Goal: Task Accomplishment & Management: Use online tool/utility

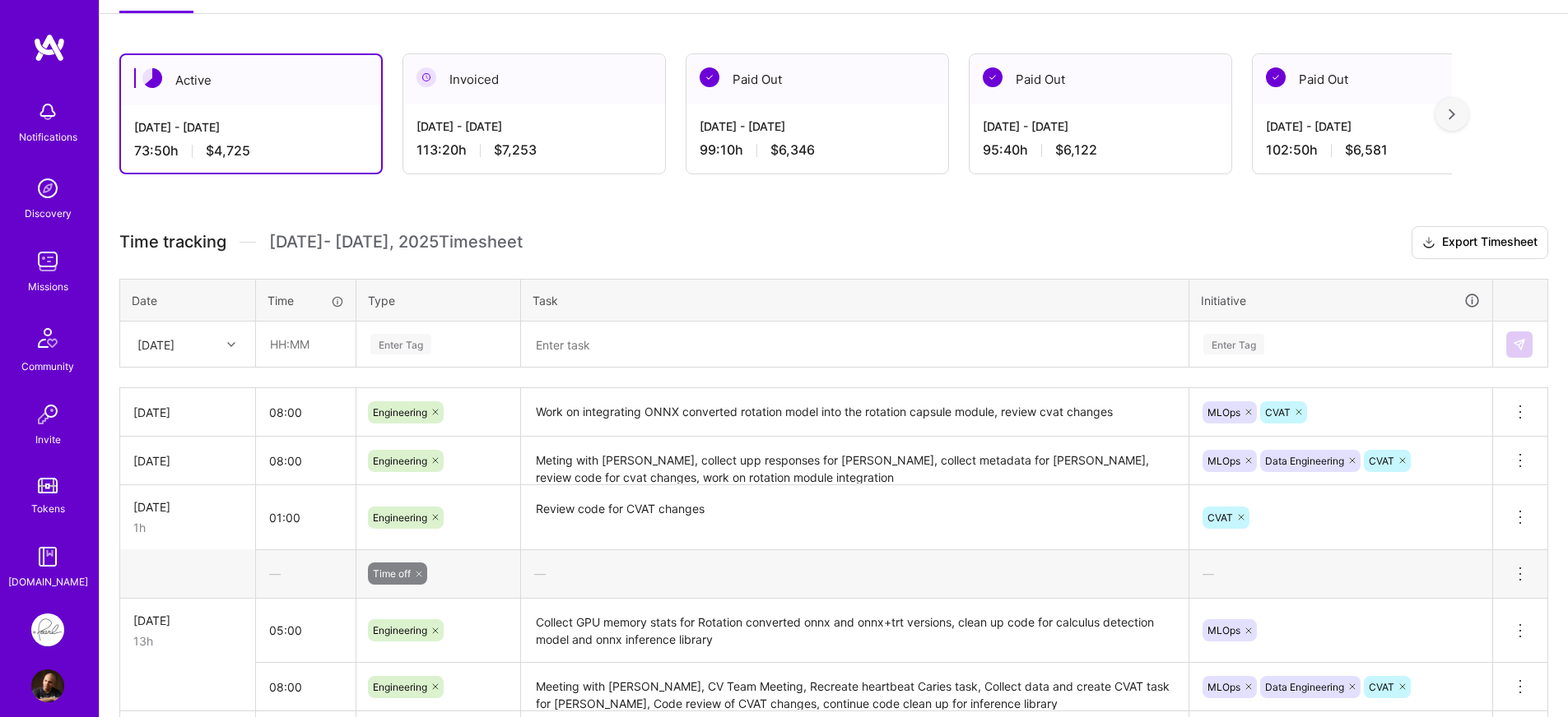
scroll to position [250, 0]
click at [230, 346] on icon at bounding box center [231, 343] width 8 height 8
click at [179, 598] on div "[DATE]" at bounding box center [188, 600] width 133 height 30
click at [339, 345] on input "text" at bounding box center [305, 343] width 98 height 44
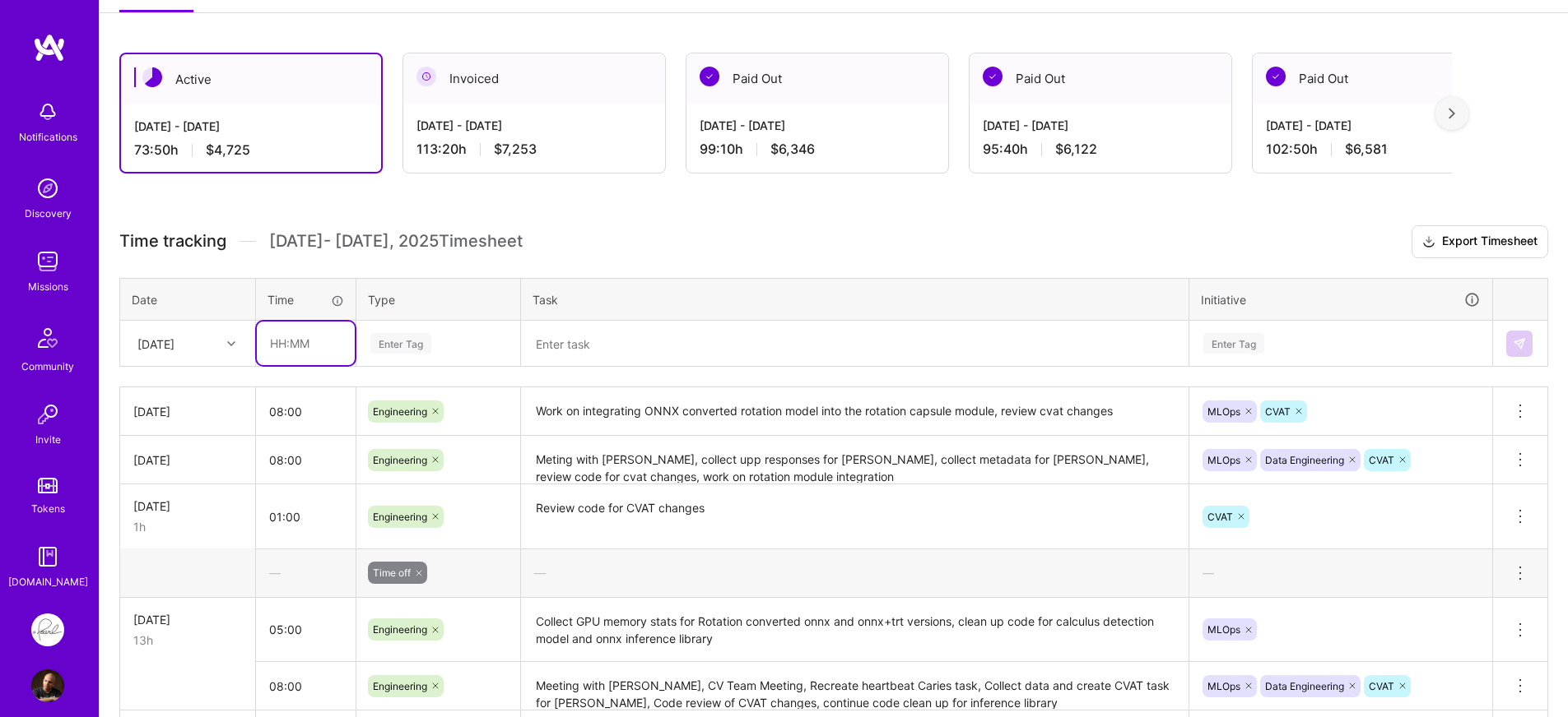
type input "08:00"
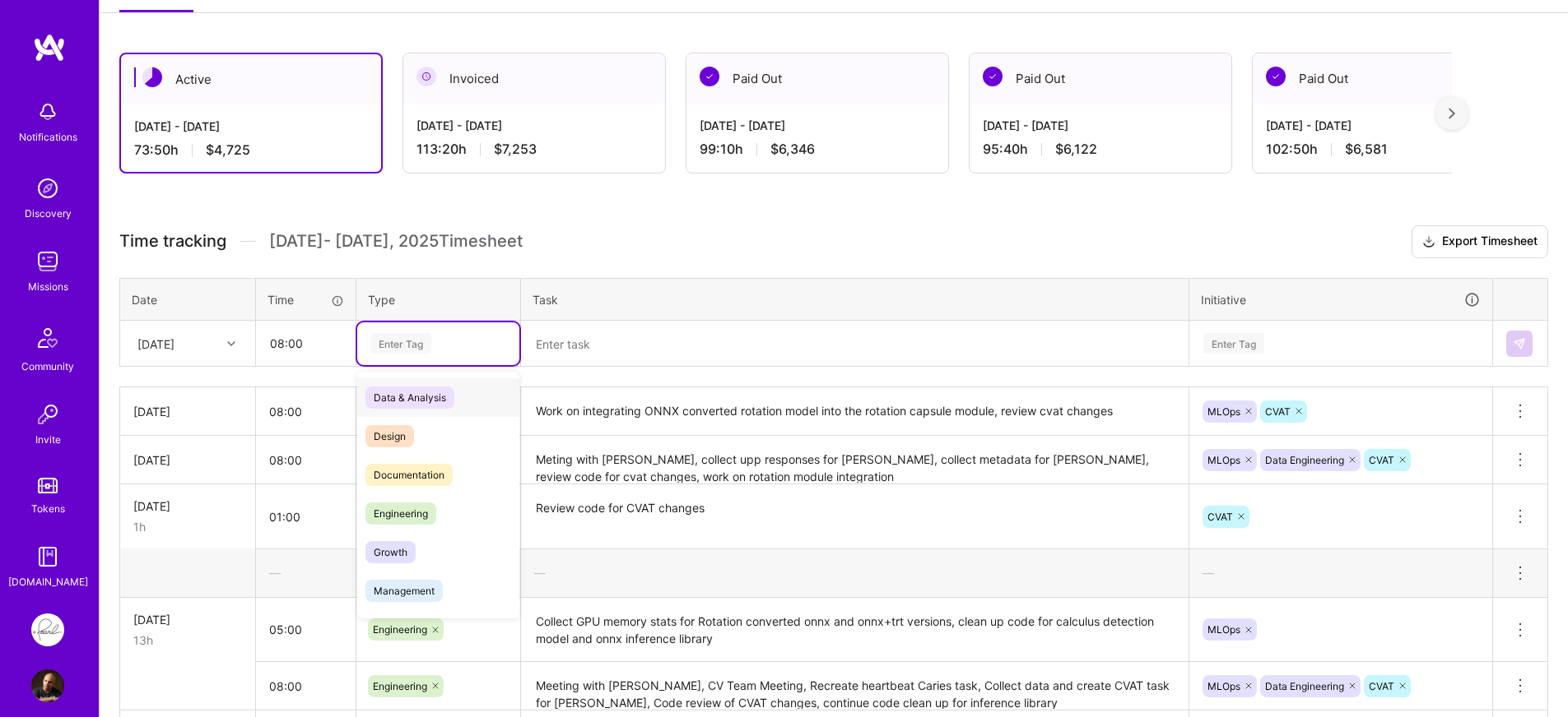
click at [486, 339] on div "Enter Tag" at bounding box center [438, 343] width 139 height 21
click at [389, 510] on span "Engineering" at bounding box center [400, 514] width 70 height 22
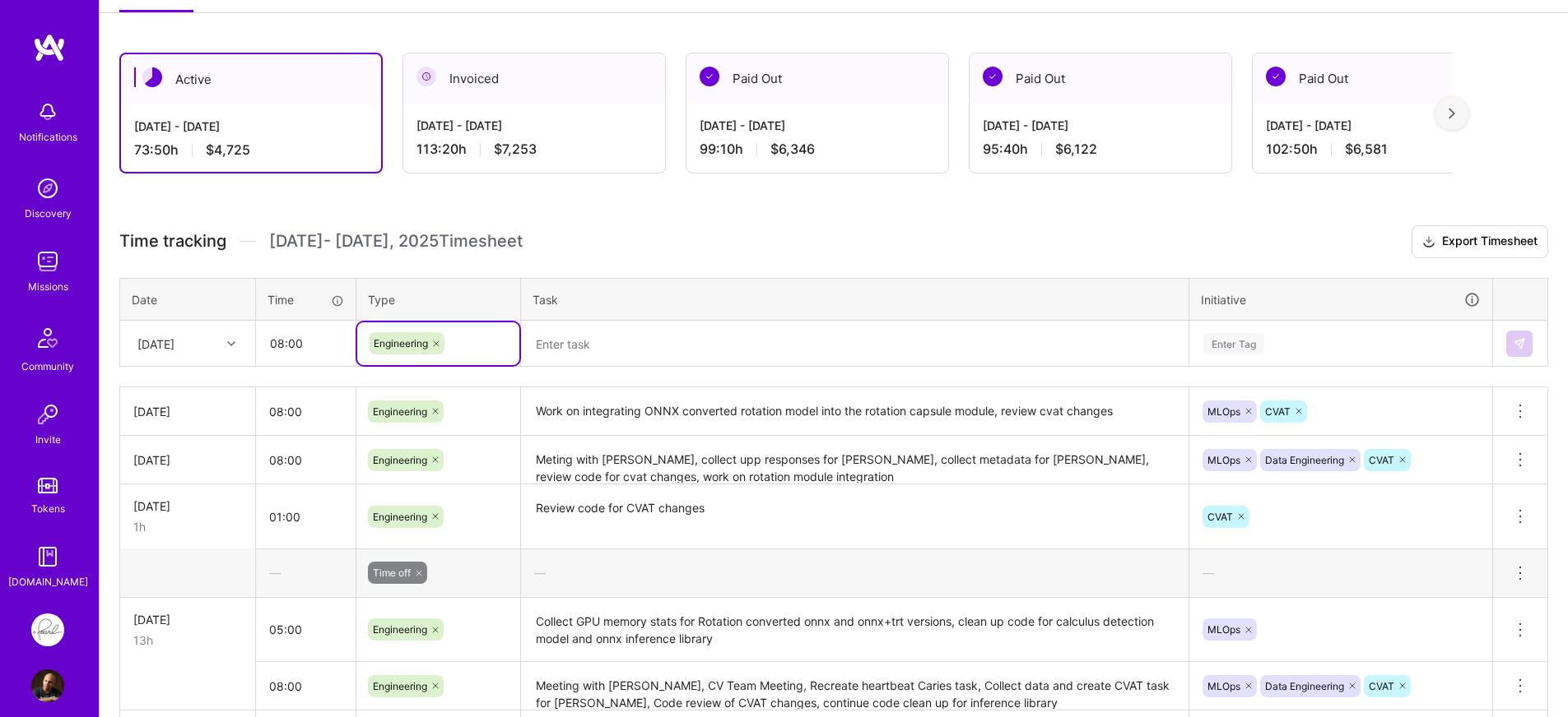
click at [694, 350] on textarea at bounding box center [854, 344] width 665 height 43
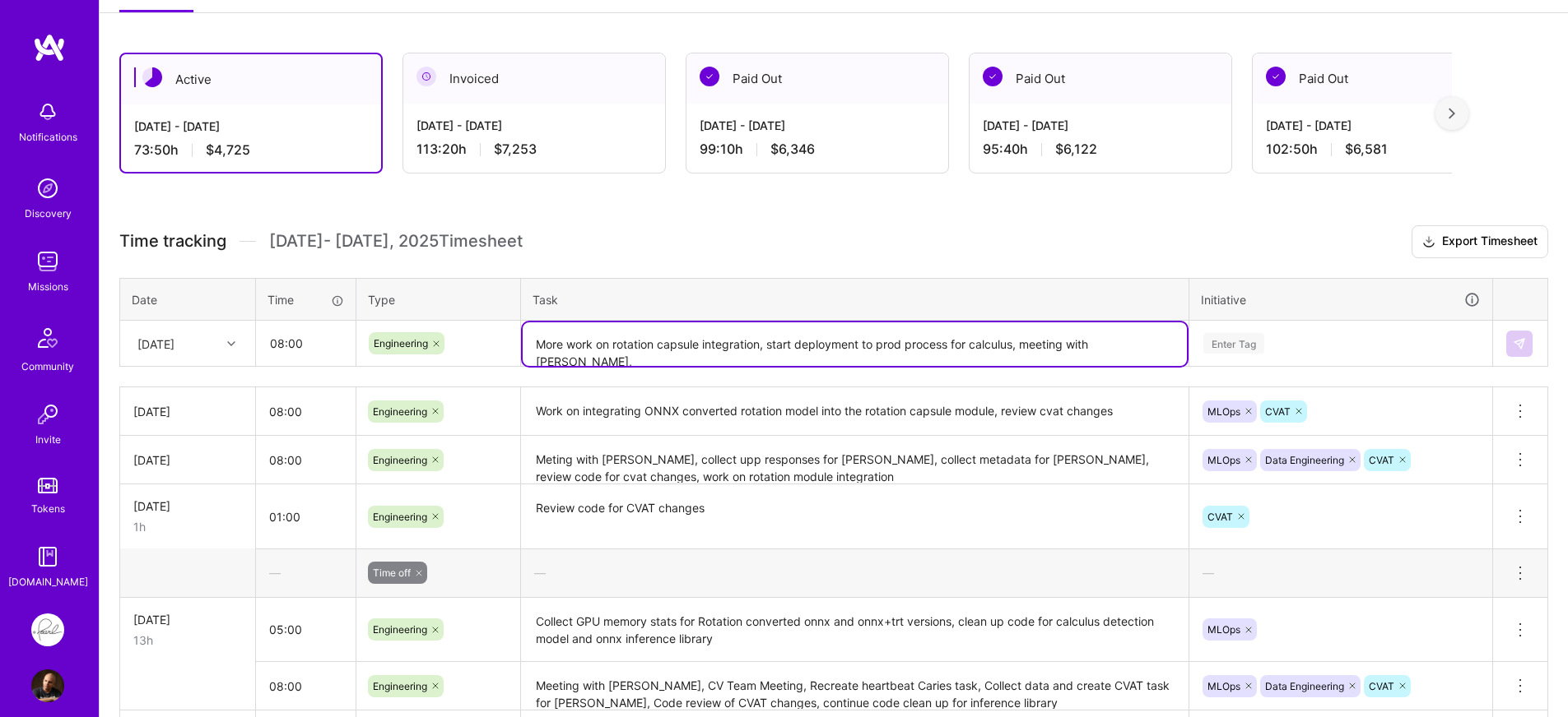
type textarea "More work on rotation capsule integration, start deployment to prod process for…"
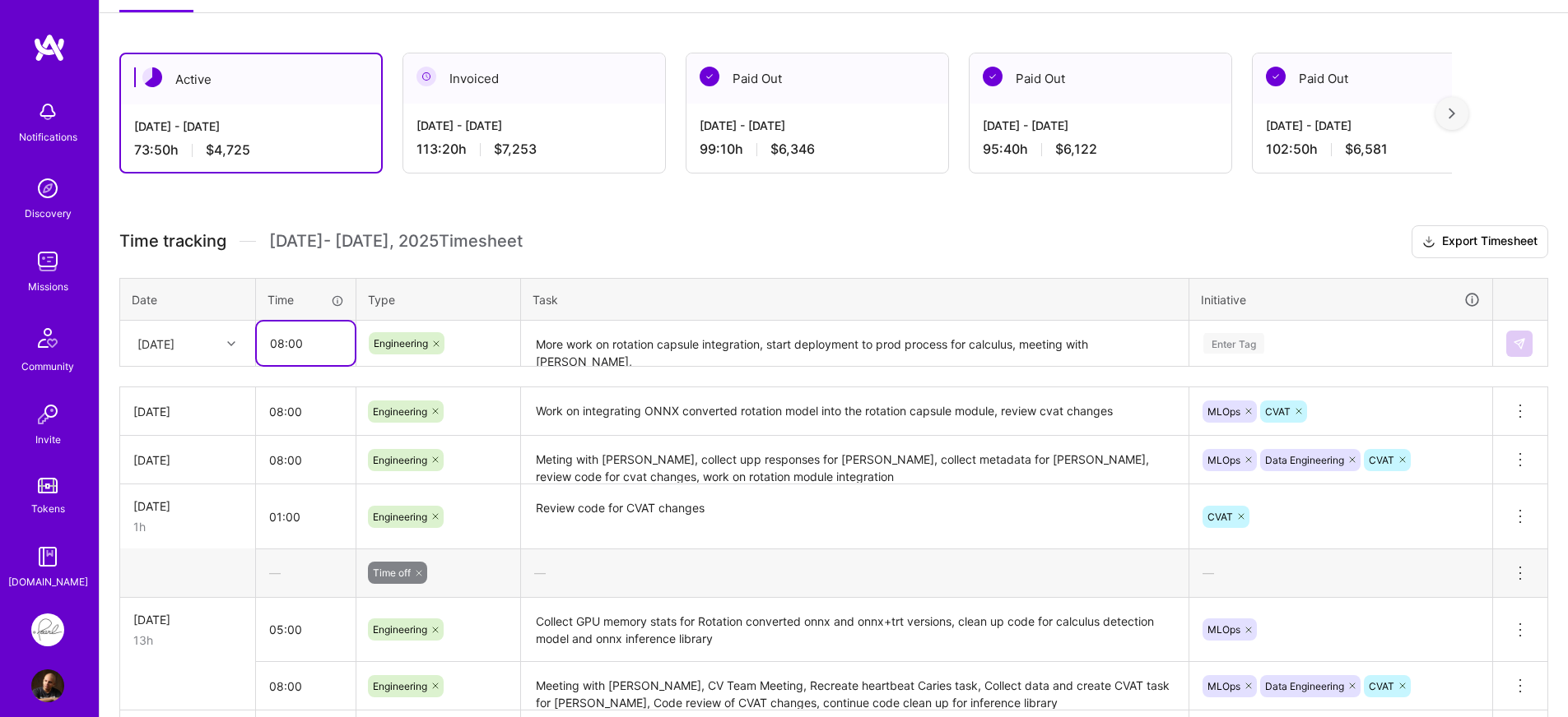
click at [284, 348] on input "08:00" at bounding box center [305, 343] width 98 height 44
type input "09:00"
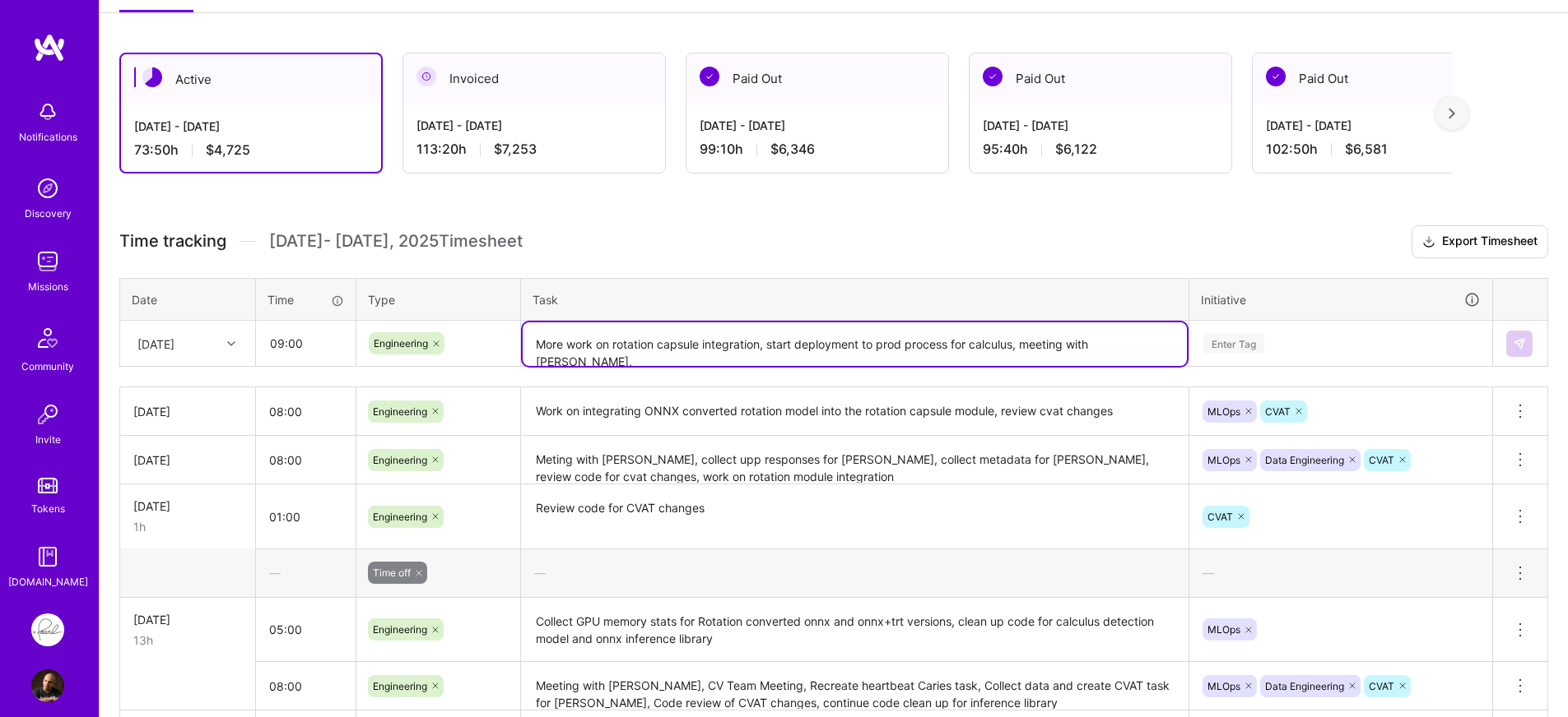
click at [1168, 344] on textarea "More work on rotation capsule integration, start deployment to prod process for…" at bounding box center [854, 344] width 665 height 44
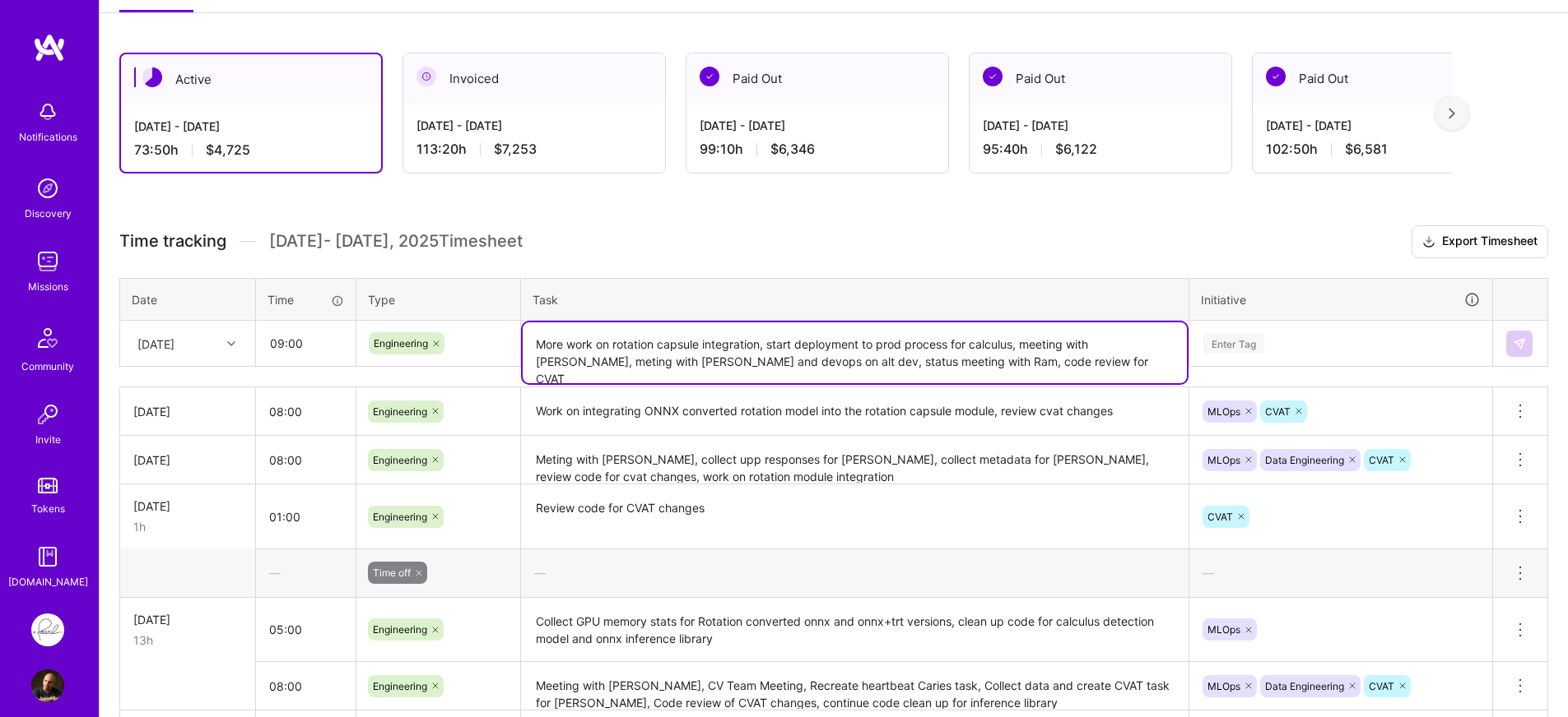
type textarea "More work on rotation capsule integration, start deployment to prod process for…"
click at [1356, 338] on div "Enter Tag" at bounding box center [1341, 343] width 278 height 21
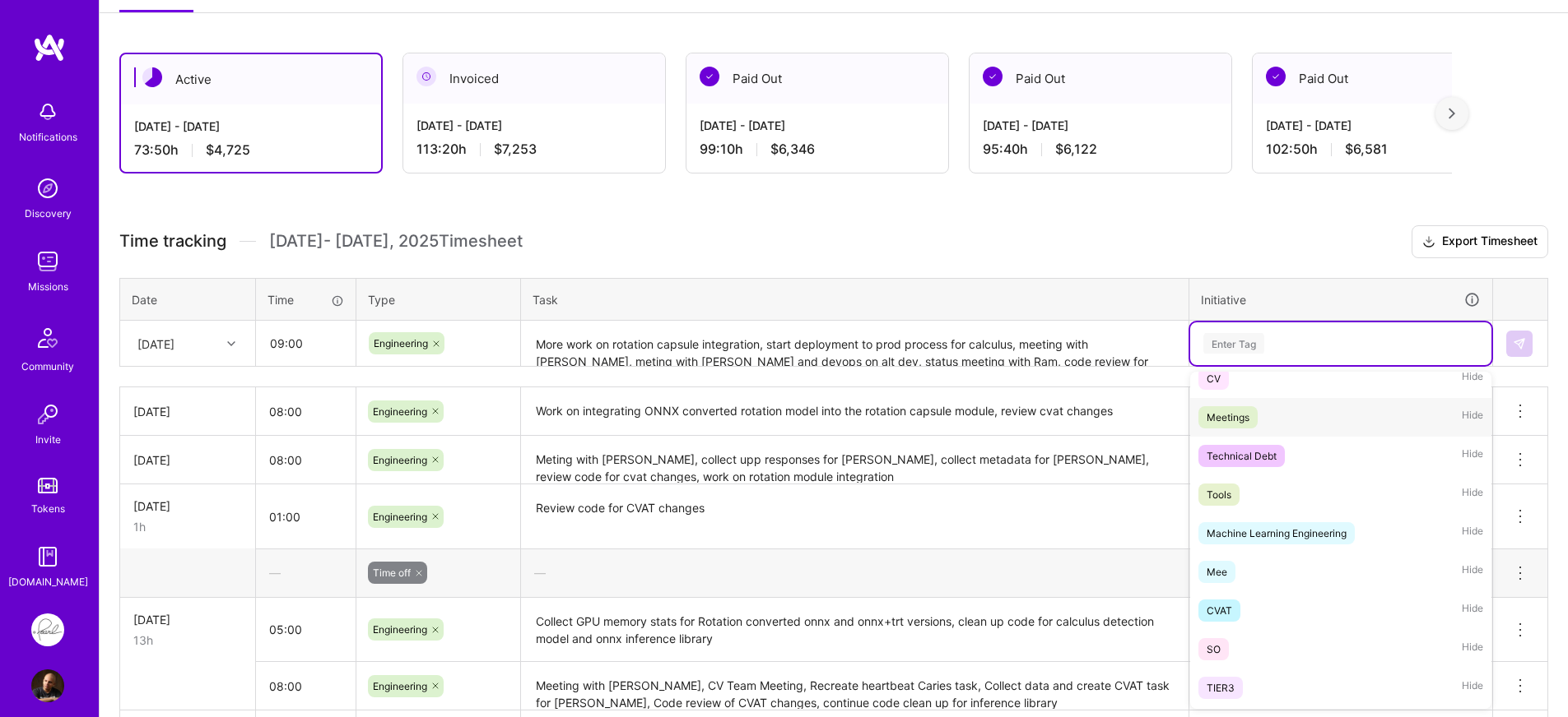
scroll to position [441, 0]
click at [1238, 607] on span "CVAT" at bounding box center [1219, 609] width 42 height 22
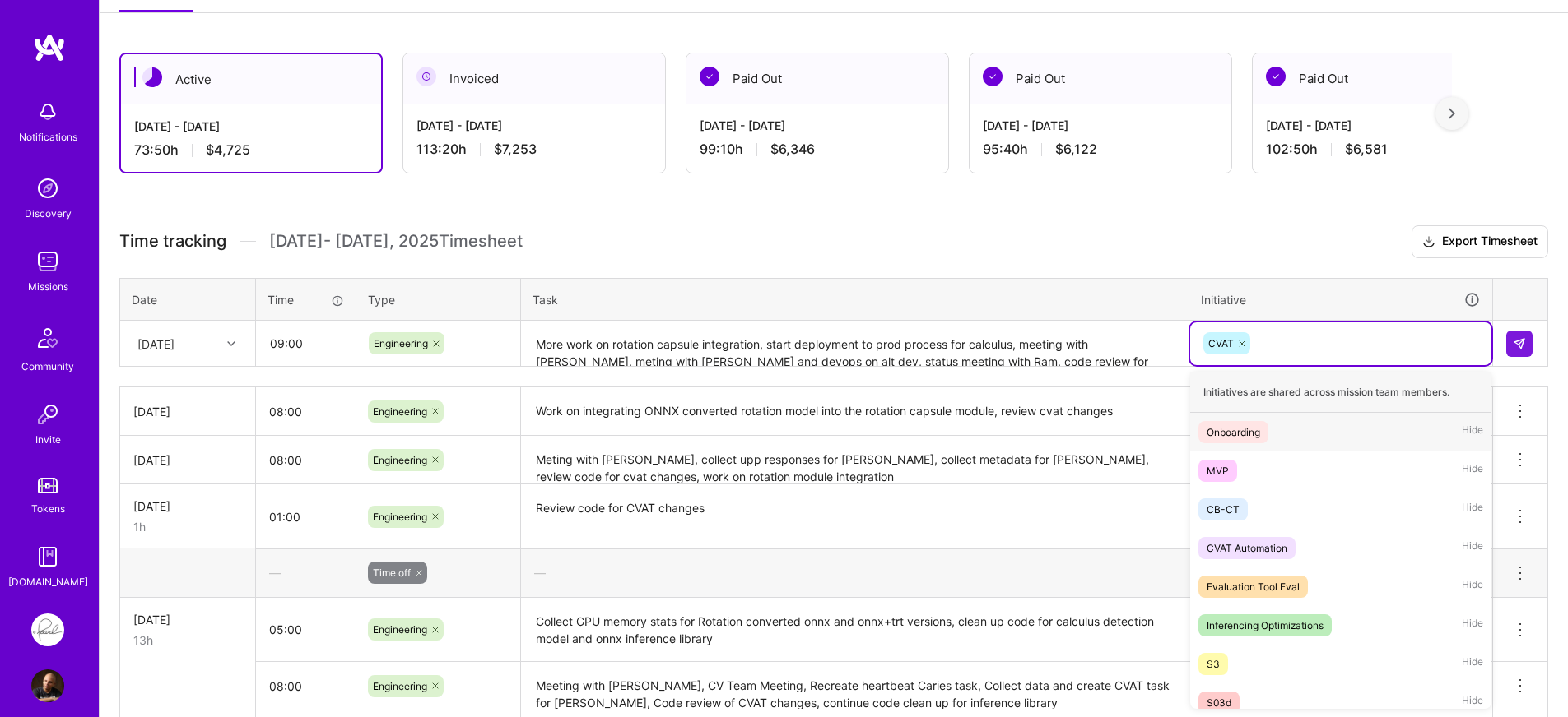
click at [1335, 336] on div "CVAT" at bounding box center [1341, 343] width 278 height 25
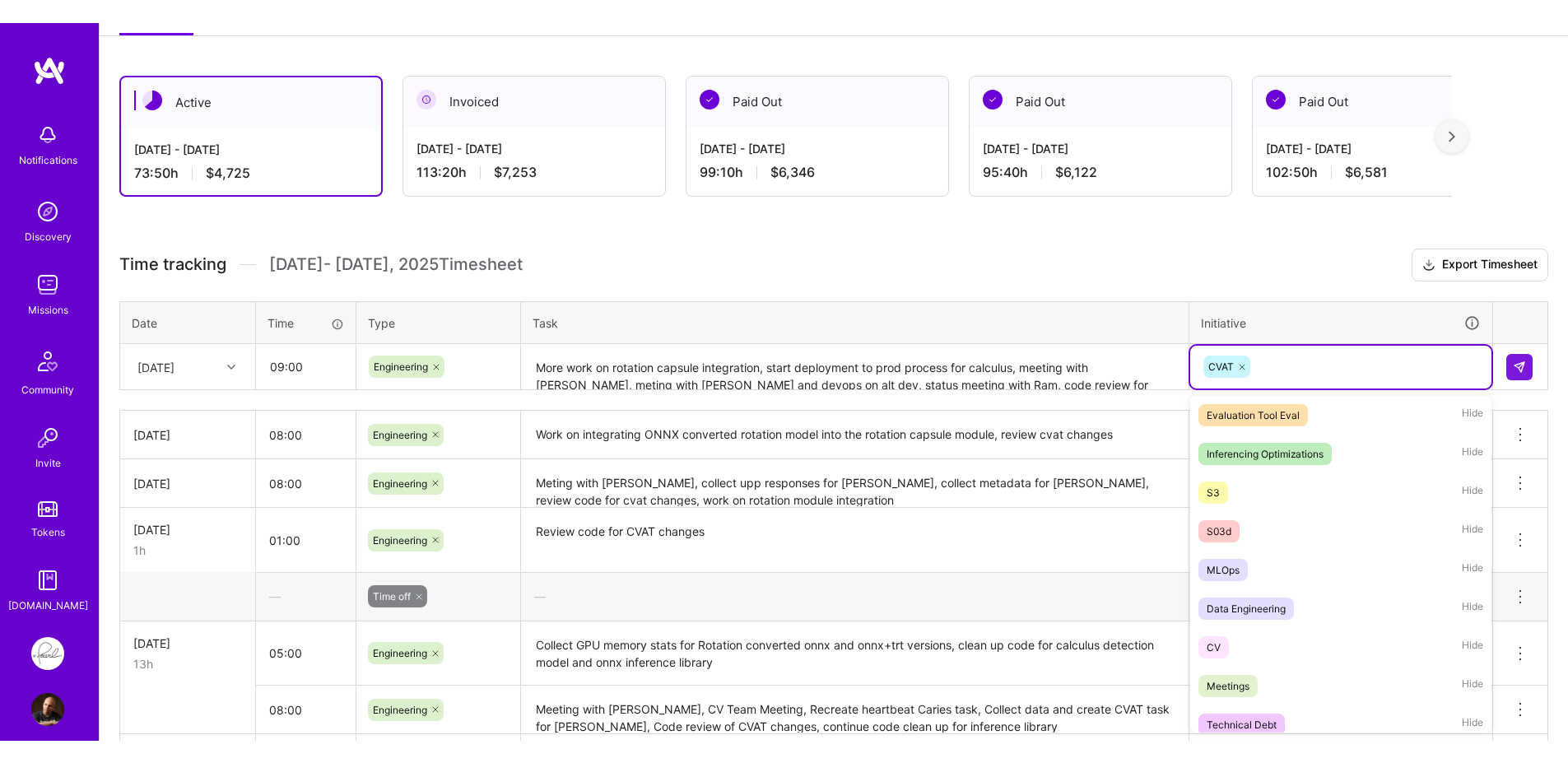
scroll to position [217, 0]
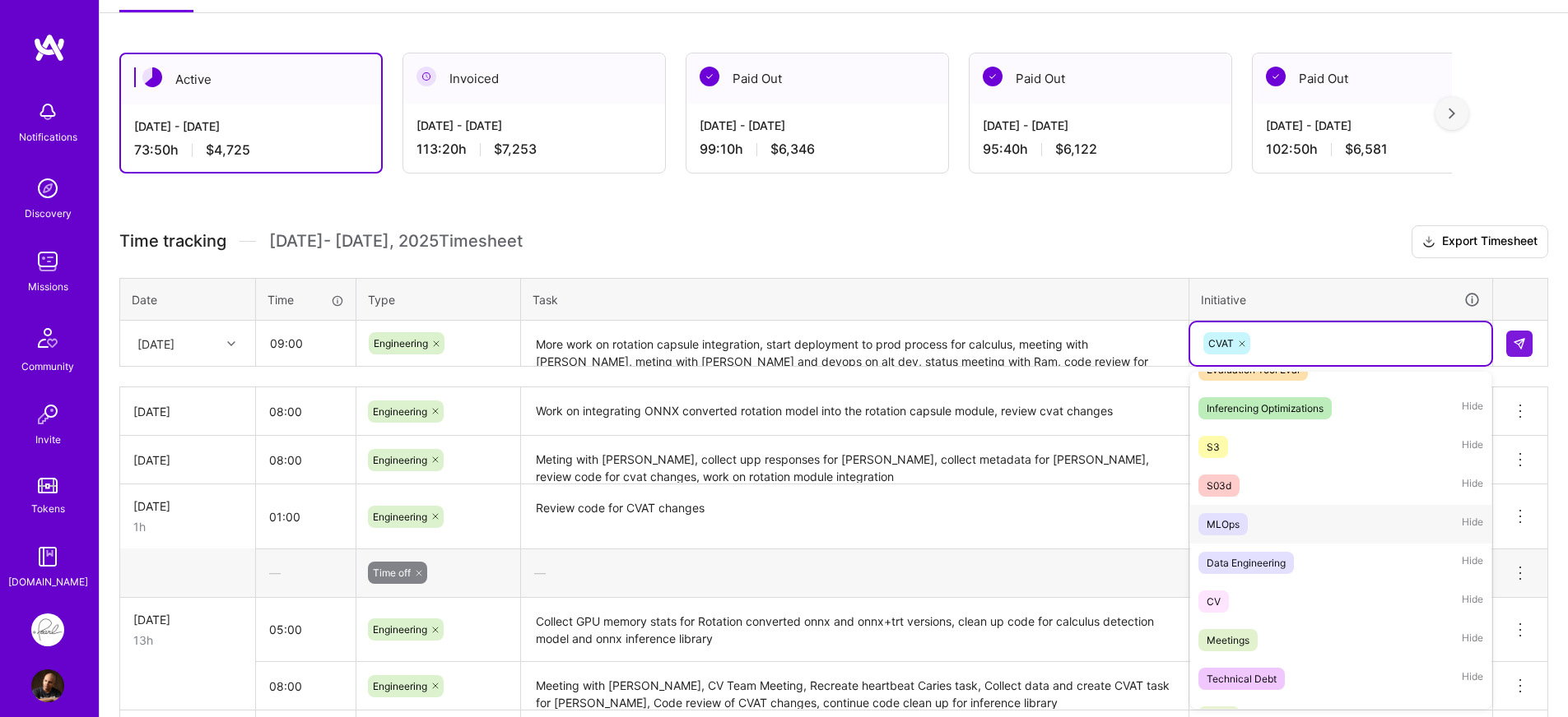
click at [1312, 531] on div "MLOps Hide" at bounding box center [1341, 524] width 301 height 39
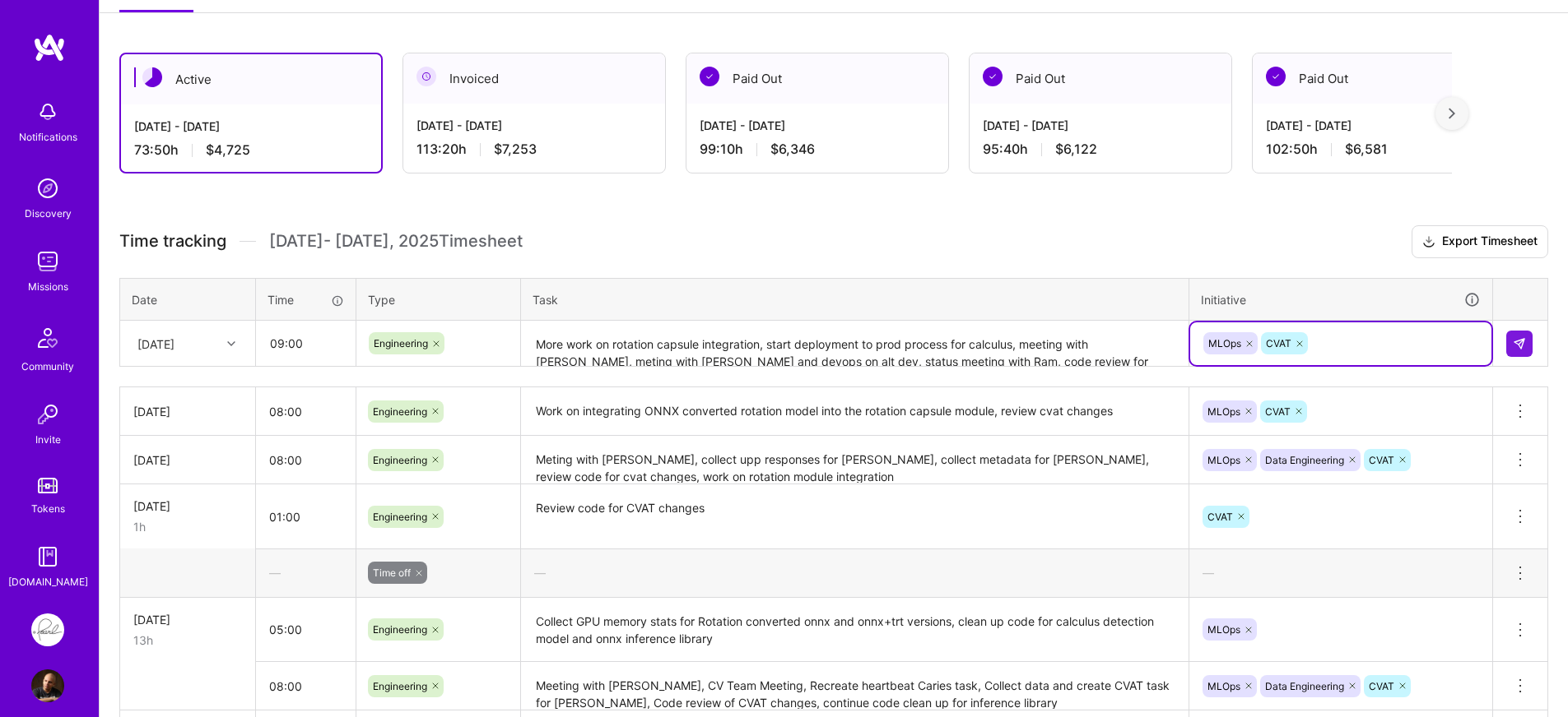
click at [1089, 348] on textarea "More work on rotation capsule integration, start deployment to prod process for…" at bounding box center [854, 344] width 665 height 44
click at [1522, 348] on img at bounding box center [1519, 343] width 13 height 13
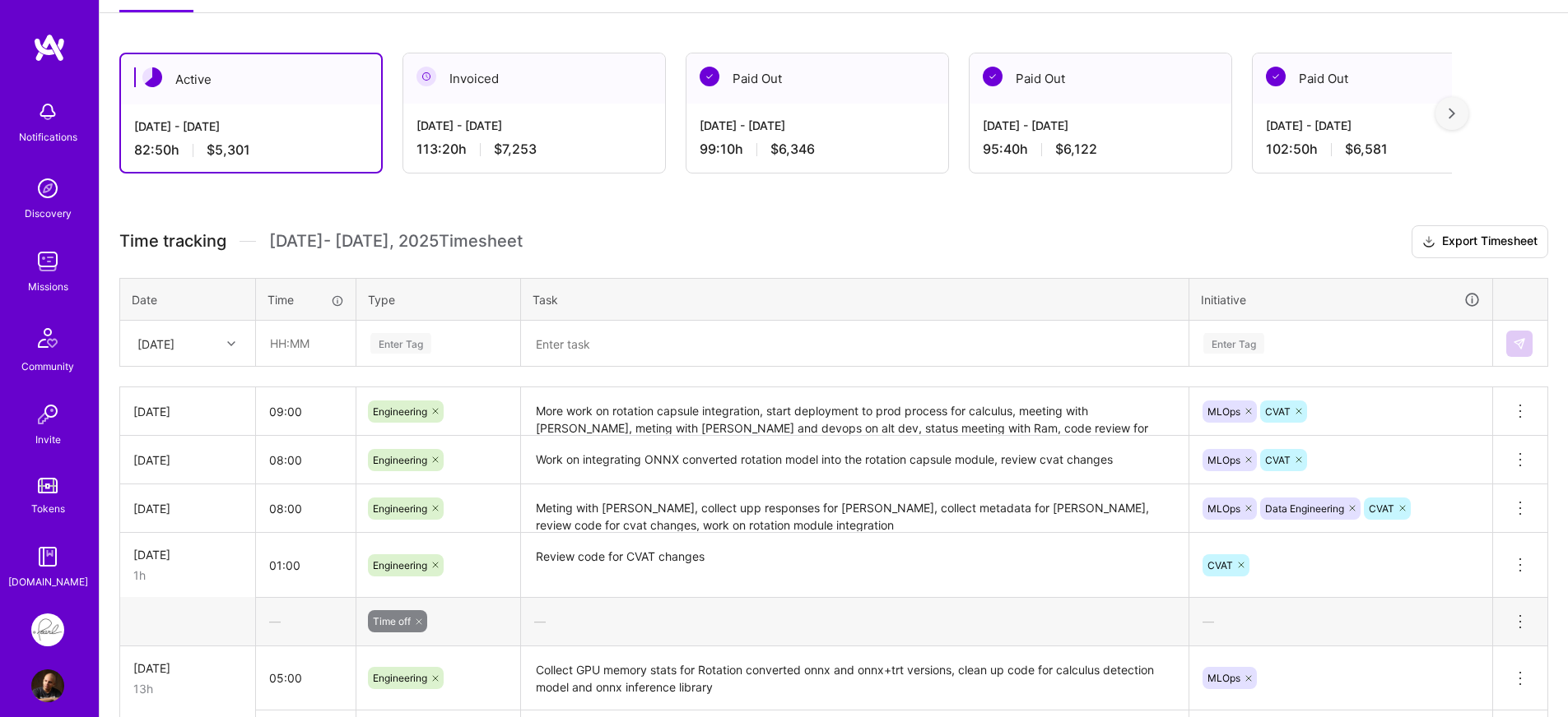
click at [943, 254] on h3 "Time tracking [DATE] - [DATE] Timesheet Export Timesheet" at bounding box center [834, 242] width 1429 height 33
click at [1442, 248] on button "Export Timesheet" at bounding box center [1480, 242] width 137 height 33
